Goal: Entertainment & Leisure: Consume media (video, audio)

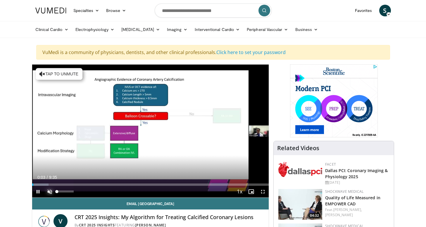
click at [49, 190] on span "Video Player" at bounding box center [50, 192] width 12 height 12
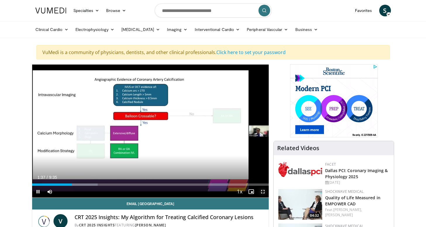
click at [262, 190] on span "Video Player" at bounding box center [263, 192] width 12 height 12
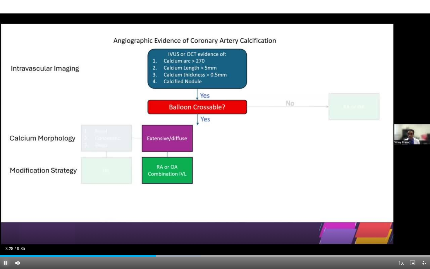
click at [7, 227] on span "Video Player" at bounding box center [6, 263] width 12 height 12
